Goal: Book appointment/travel/reservation

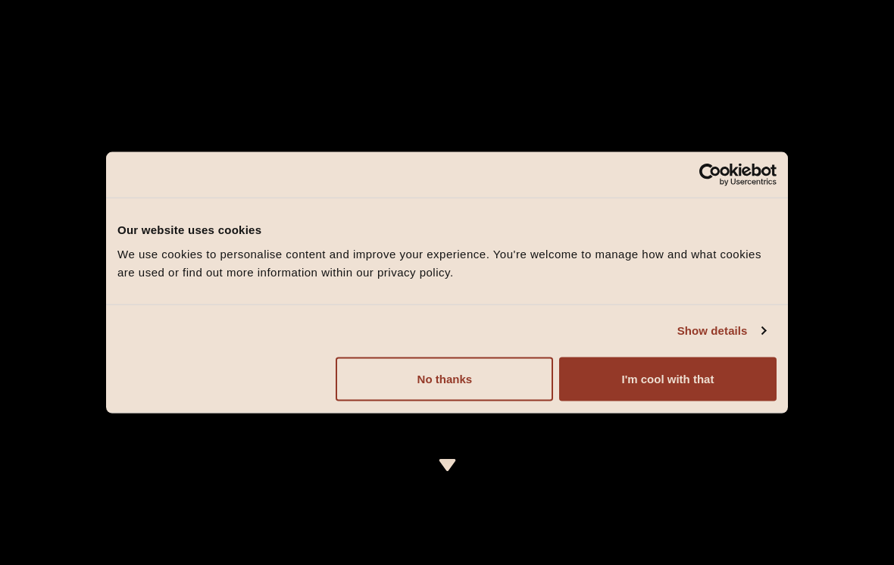
click at [720, 381] on button "I'm cool with that" at bounding box center [667, 379] width 217 height 44
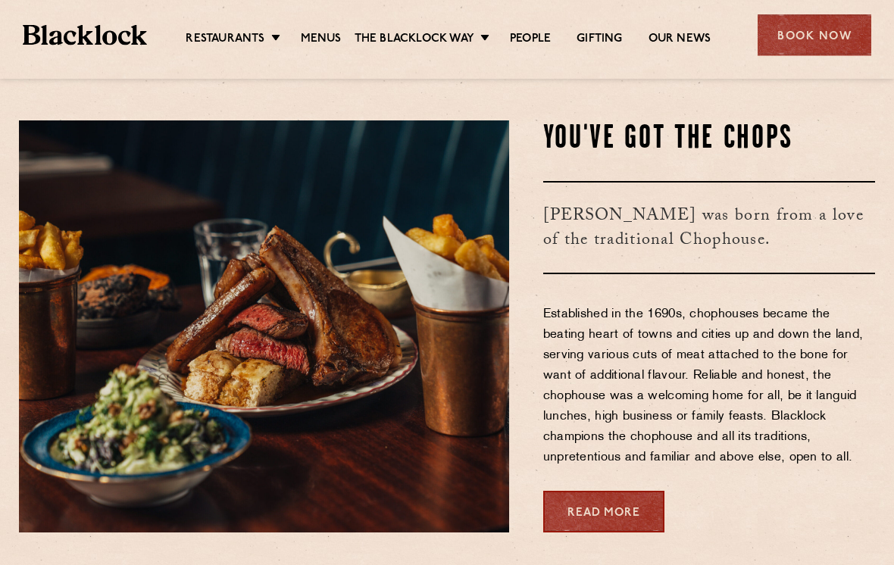
scroll to position [491, 0]
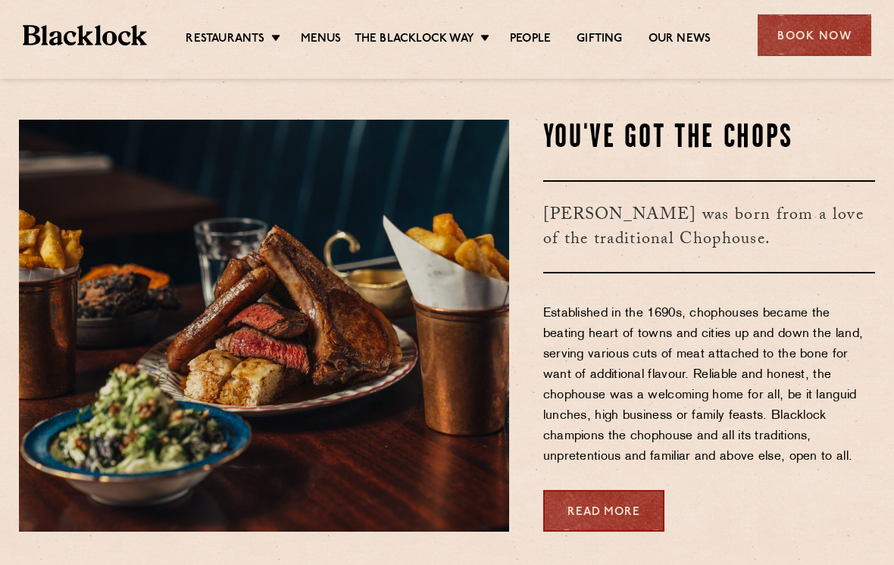
click at [324, 38] on link "Menus" at bounding box center [321, 39] width 41 height 15
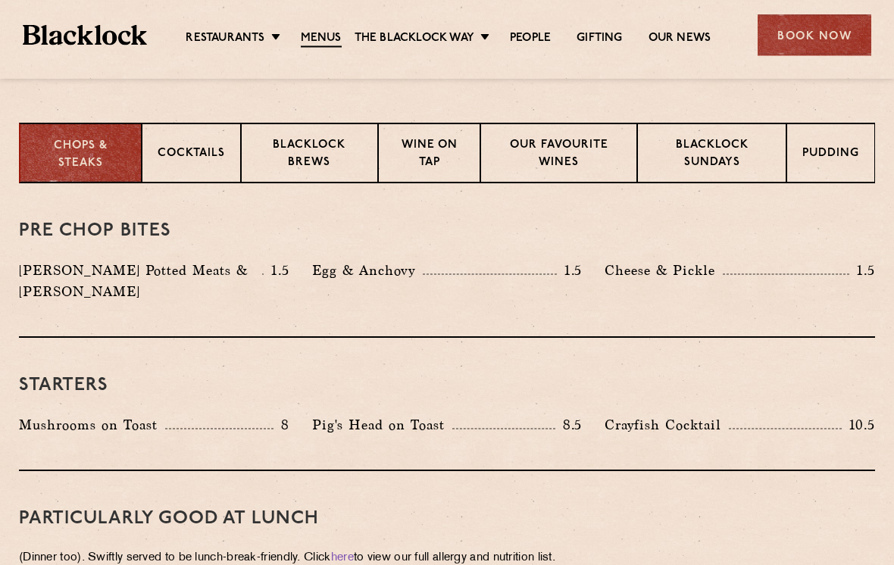
scroll to position [579, 0]
click at [727, 159] on p "Blacklock Sundays" at bounding box center [711, 155] width 117 height 36
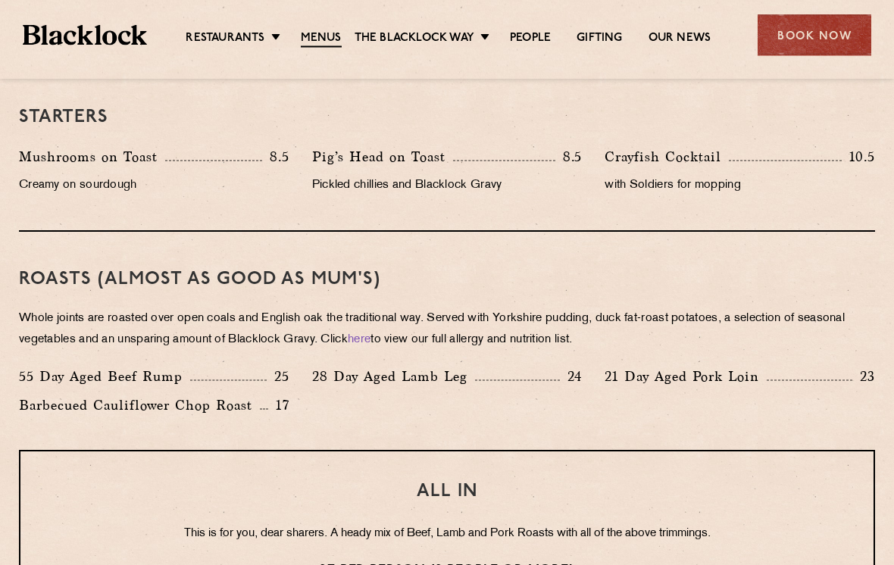
scroll to position [933, 0]
click at [808, 33] on div "Book Now" at bounding box center [815, 35] width 114 height 42
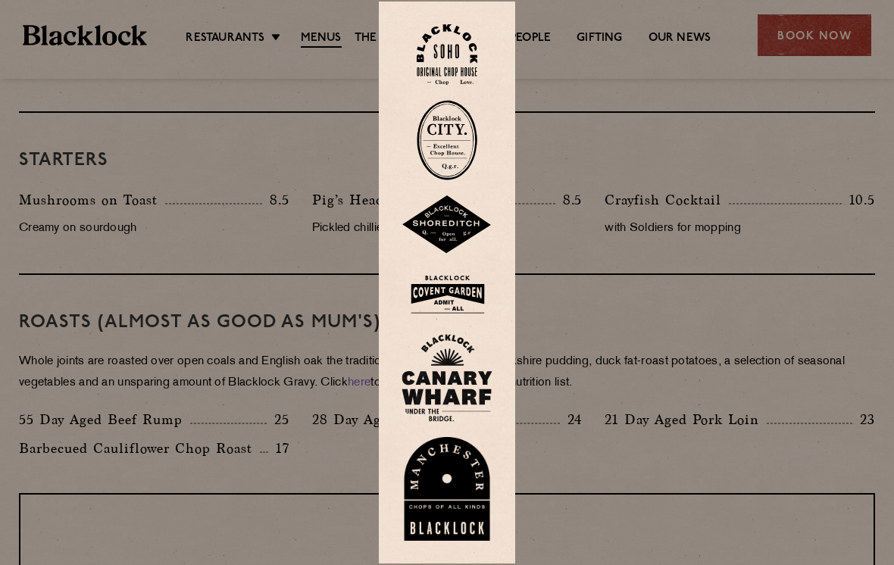
scroll to position [876, 0]
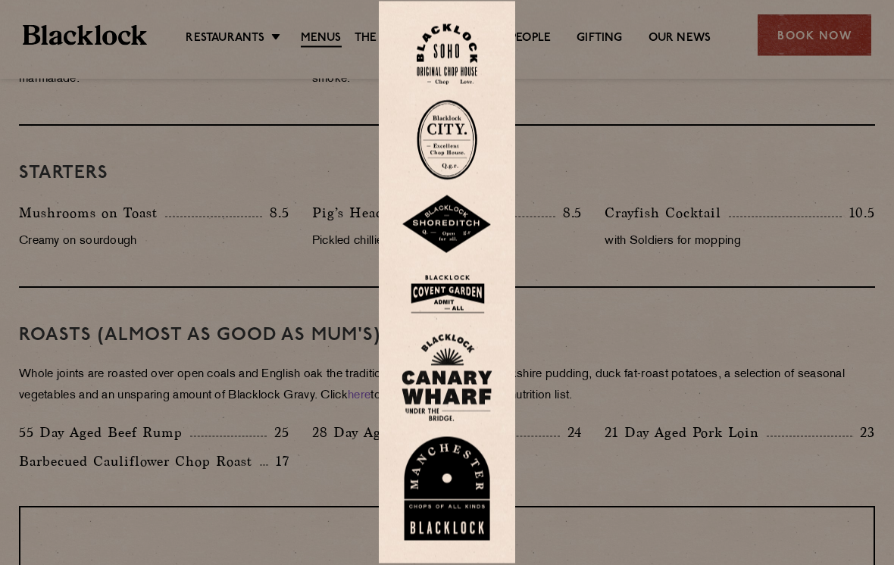
click at [451, 61] on img at bounding box center [447, 54] width 61 height 61
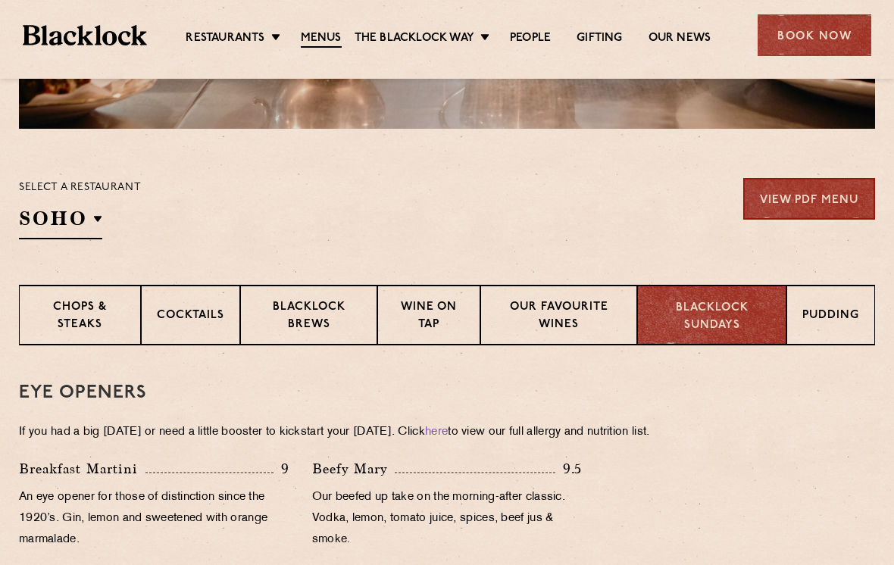
scroll to position [369, 0]
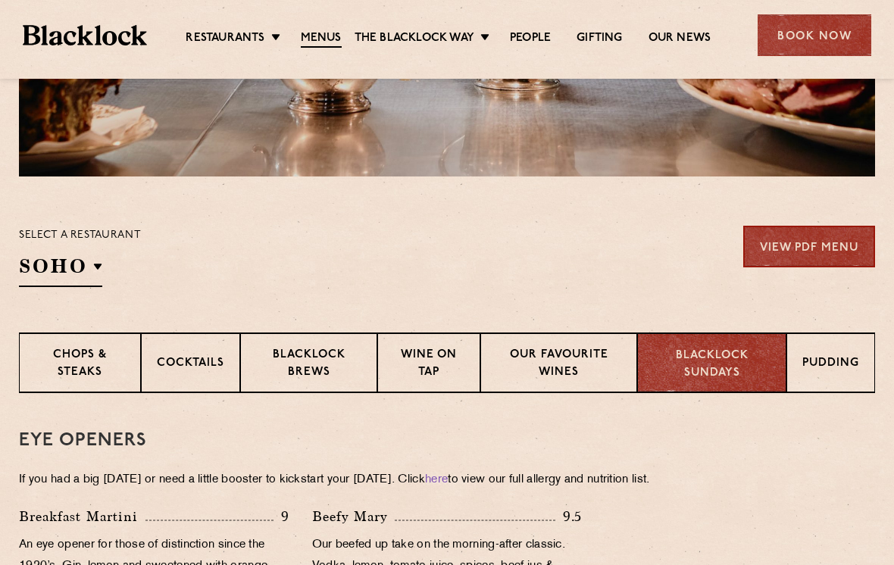
click at [817, 39] on div "Book Now" at bounding box center [815, 35] width 114 height 42
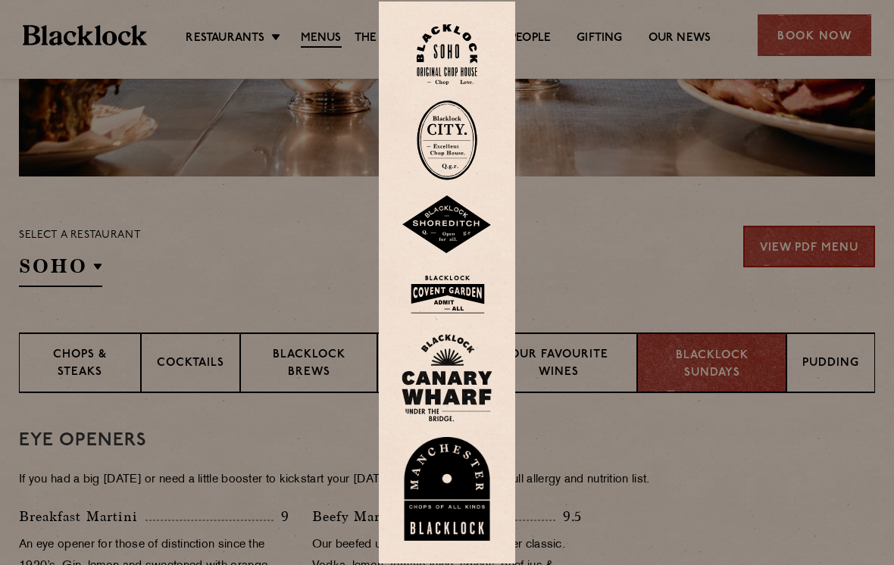
click at [451, 158] on img at bounding box center [447, 140] width 61 height 80
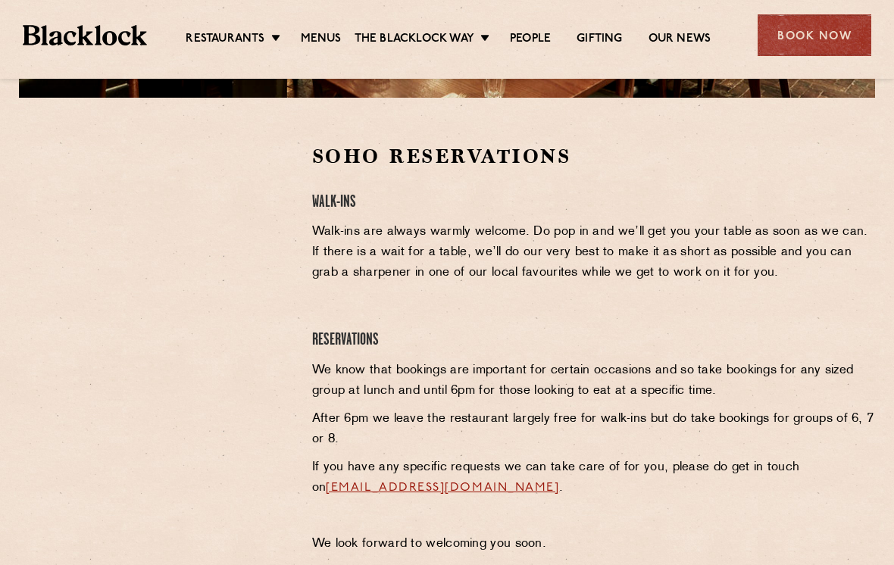
scroll to position [442, 0]
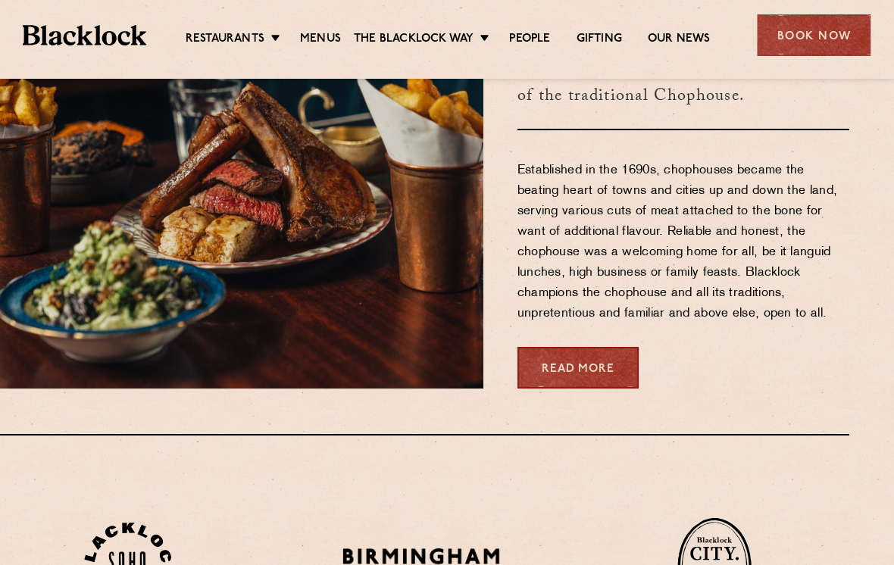
scroll to position [621, 25]
